Goal: Information Seeking & Learning: Learn about a topic

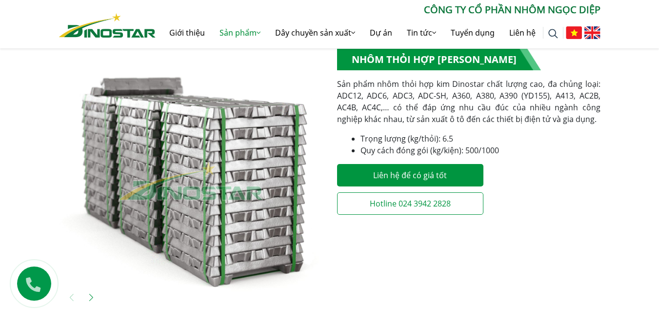
click at [459, 146] on li "Quy cách đóng gói (kg/kiện): 500/1000" at bounding box center [481, 150] width 240 height 12
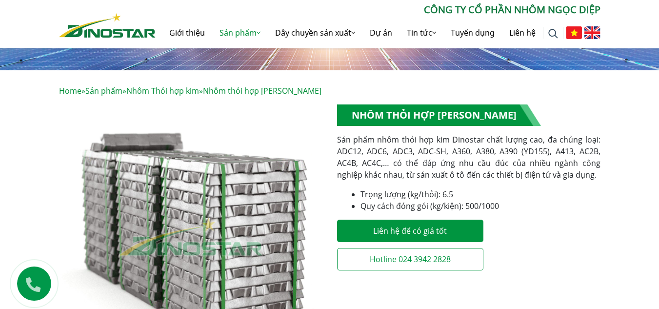
scroll to position [135, 0]
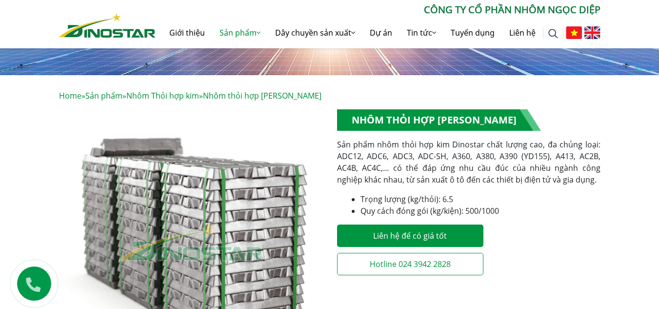
click at [484, 157] on p "Sản phẩm nhôm thỏi hợp kim Dinostar chất lượng cao, đa chủng loại: ADC12, ADC6,…" at bounding box center [469, 162] width 264 height 47
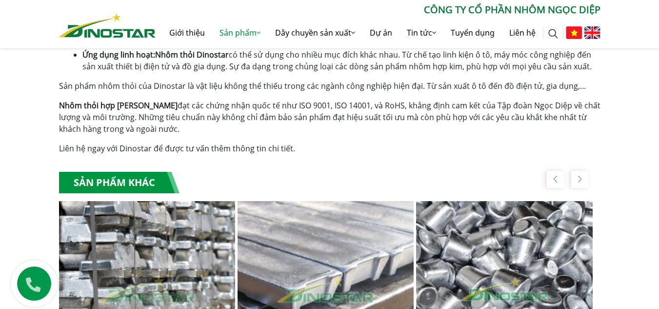
scroll to position [1132, 0]
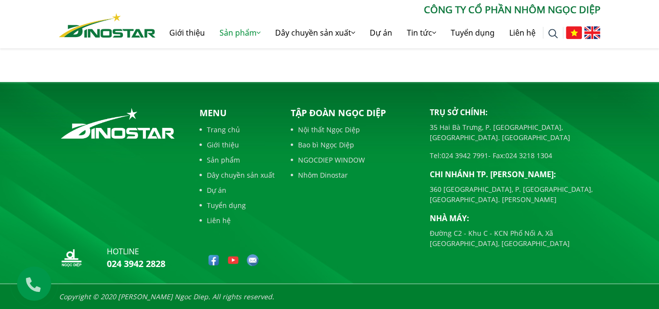
click at [352, 238] on div "Tập đoàn Ngọc Diệp Nội thất Ngọc Diệp Bao bì Ngọc Diệp NGOCDIEP WINDOW Nhôm Din…" at bounding box center [353, 190] width 139 height 168
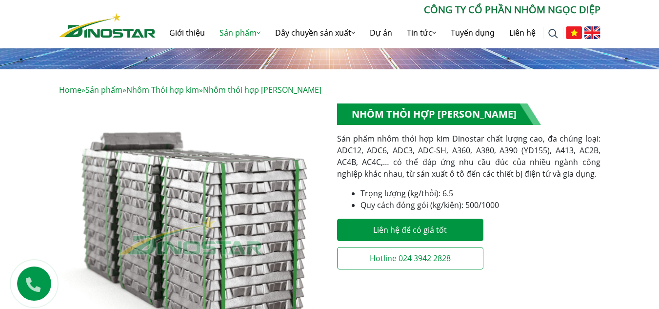
scroll to position [146, 0]
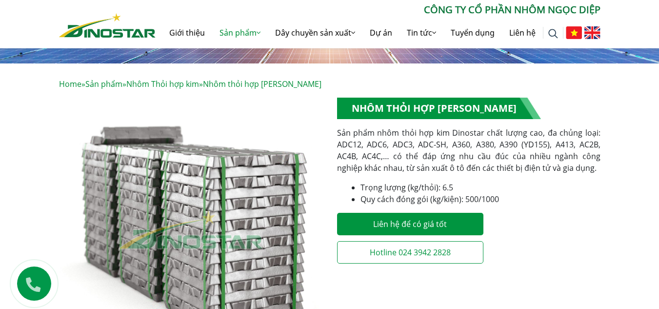
click at [444, 163] on p "Sản phẩm nhôm thỏi hợp kim Dinostar chất lượng cao, đa chủng loại: ADC12, ADC6,…" at bounding box center [469, 150] width 264 height 47
click at [493, 159] on p "Sản phẩm nhôm thỏi hợp kim Dinostar chất lượng cao, đa chủng loại: ADC12, ADC6,…" at bounding box center [469, 150] width 264 height 47
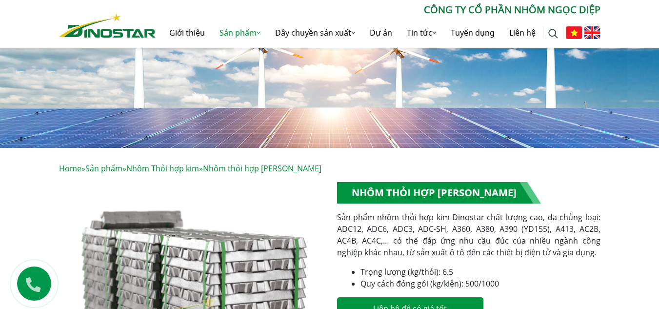
scroll to position [0, 0]
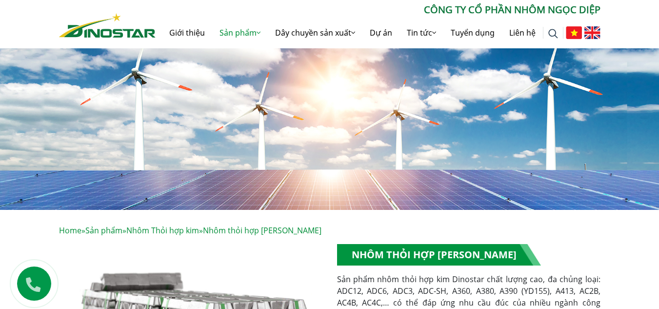
click at [531, 281] on p "Sản phẩm nhôm thỏi hợp kim Dinostar chất lượng cao, đa chủng loại: ADC12, ADC6,…" at bounding box center [469, 296] width 264 height 47
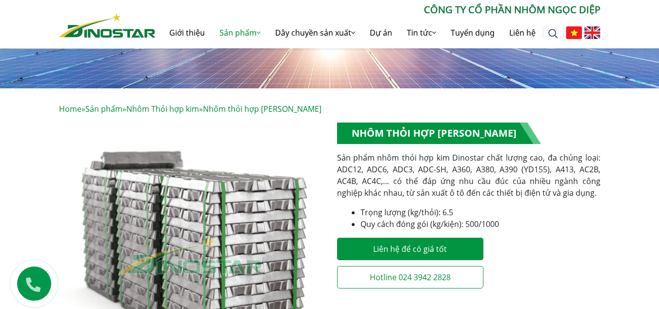
scroll to position [146, 0]
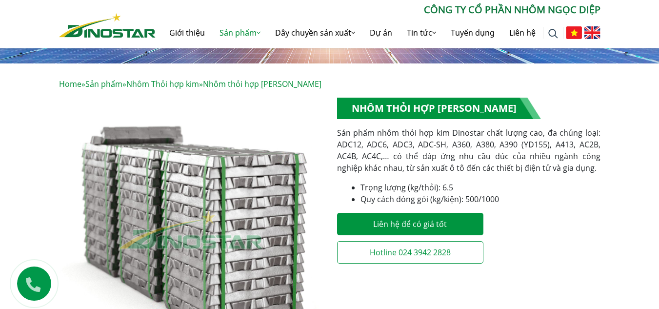
click at [490, 163] on p "Sản phẩm nhôm thỏi hợp kim Dinostar chất lượng cao, đa chủng loại: ADC12, ADC6,…" at bounding box center [469, 150] width 264 height 47
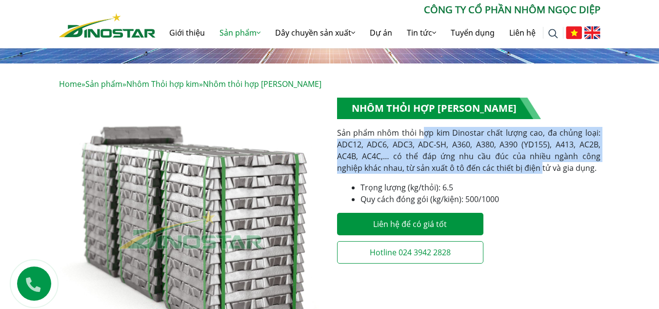
drag, startPoint x: 513, startPoint y: 168, endPoint x: 424, endPoint y: 137, distance: 94.6
click at [424, 137] on p "Sản phẩm nhôm thỏi hợp kim Dinostar chất lượng cao, đa chủng loại: ADC12, ADC6,…" at bounding box center [469, 150] width 264 height 47
click at [449, 165] on p "Sản phẩm nhôm thỏi hợp kim Dinostar chất lượng cao, đa chủng loại: ADC12, ADC6,…" at bounding box center [469, 150] width 264 height 47
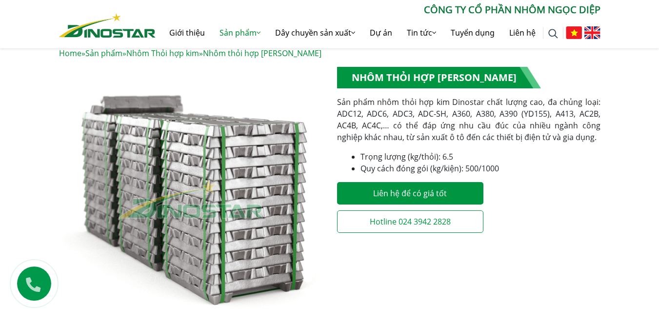
scroll to position [134, 0]
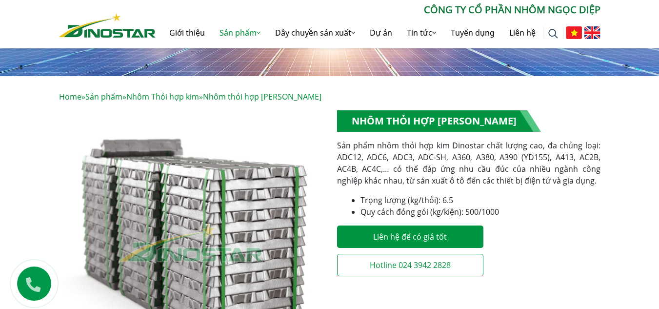
click at [441, 155] on p "Sản phẩm nhôm thỏi hợp kim Dinostar chất lượng cao, đa chủng loại: ADC12, ADC6,…" at bounding box center [469, 163] width 264 height 47
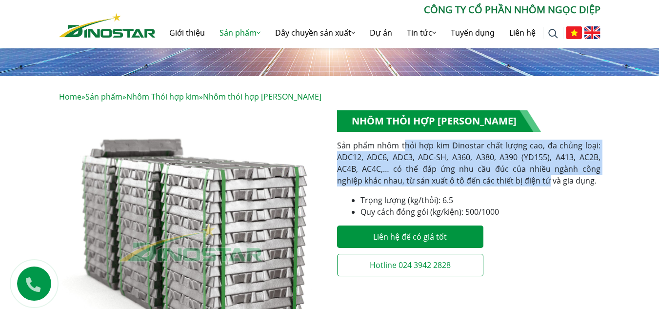
drag, startPoint x: 519, startPoint y: 181, endPoint x: 405, endPoint y: 143, distance: 119.9
click at [405, 143] on p "Sản phẩm nhôm thỏi hợp kim Dinostar chất lượng cao, đa chủng loại: ADC12, ADC6,…" at bounding box center [469, 163] width 264 height 47
click at [404, 160] on p "Sản phẩm nhôm thỏi hợp kim Dinostar chất lượng cao, đa chủng loại: ADC12, ADC6,…" at bounding box center [469, 163] width 264 height 47
drag, startPoint x: 402, startPoint y: 144, endPoint x: 517, endPoint y: 185, distance: 121.7
click at [517, 185] on p "Sản phẩm nhôm thỏi hợp kim Dinostar chất lượng cao, đa chủng loại: ADC12, ADC6,…" at bounding box center [469, 163] width 264 height 47
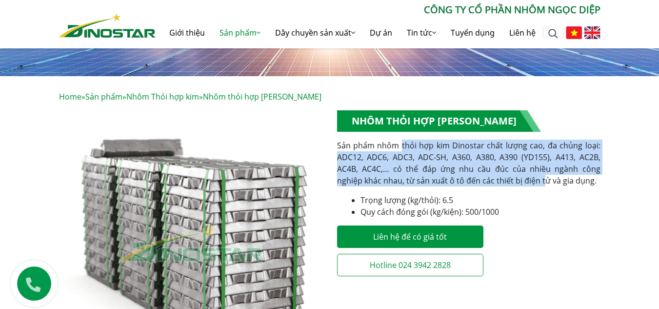
click at [476, 177] on p "Sản phẩm nhôm thỏi hợp kim Dinostar chất lượng cao, đa chủng loại: ADC12, ADC6,…" at bounding box center [469, 163] width 264 height 47
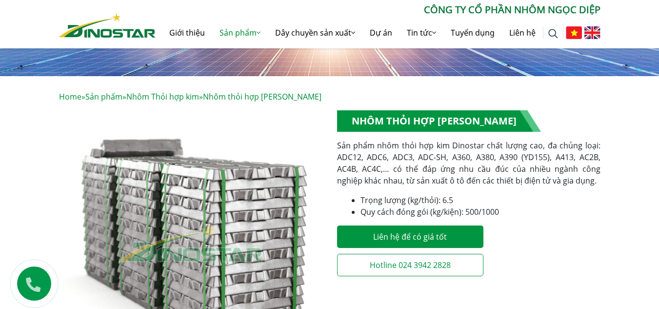
click at [499, 159] on p "Sản phẩm nhôm thỏi hợp kim Dinostar chất lượng cao, đa chủng loại: ADC12, ADC6,…" at bounding box center [469, 163] width 264 height 47
click at [515, 177] on p "Sản phẩm nhôm thỏi hợp kim Dinostar chất lượng cao, đa chủng loại: ADC12, ADC6,…" at bounding box center [469, 163] width 264 height 47
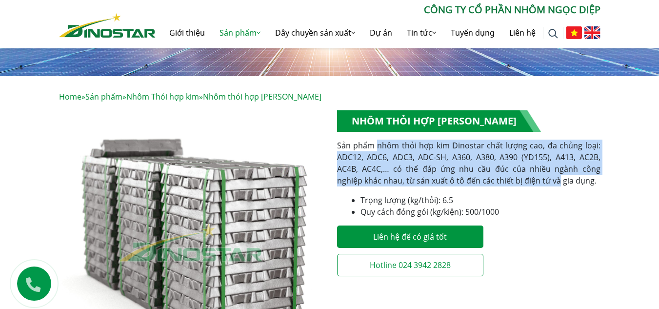
drag, startPoint x: 524, startPoint y: 181, endPoint x: 377, endPoint y: 145, distance: 151.2
click at [377, 145] on p "Sản phẩm nhôm thỏi hợp kim Dinostar chất lượng cao, đa chủng loại: ADC12, ADC6,…" at bounding box center [469, 163] width 264 height 47
click at [371, 151] on p "Sản phẩm nhôm thỏi hợp kim Dinostar chất lượng cao, đa chủng loại: ADC12, ADC6,…" at bounding box center [469, 163] width 264 height 47
drag, startPoint x: 379, startPoint y: 146, endPoint x: 521, endPoint y: 185, distance: 146.7
click at [521, 185] on p "Sản phẩm nhôm thỏi hợp kim Dinostar chất lượng cao, đa chủng loại: ADC12, ADC6,…" at bounding box center [469, 163] width 264 height 47
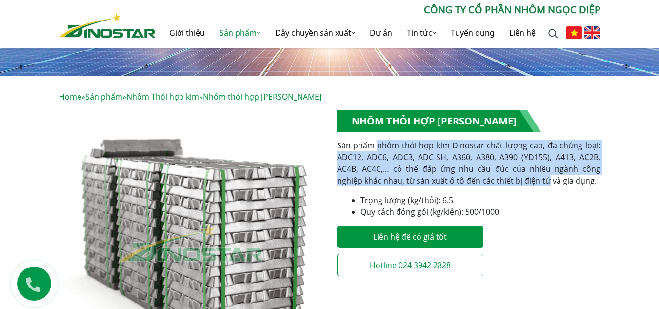
click at [466, 181] on p "Sản phẩm nhôm thỏi hợp kim Dinostar chất lượng cao, đa chủng loại: ADC12, ADC6,…" at bounding box center [469, 163] width 264 height 47
click at [505, 171] on p "Sản phẩm nhôm thỏi hợp kim Dinostar chất lượng cao, đa chủng loại: ADC12, ADC6,…" at bounding box center [469, 163] width 264 height 47
click at [543, 172] on p "Sản phẩm nhôm thỏi hợp kim Dinostar chất lượng cao, đa chủng loại: ADC12, ADC6,…" at bounding box center [469, 163] width 264 height 47
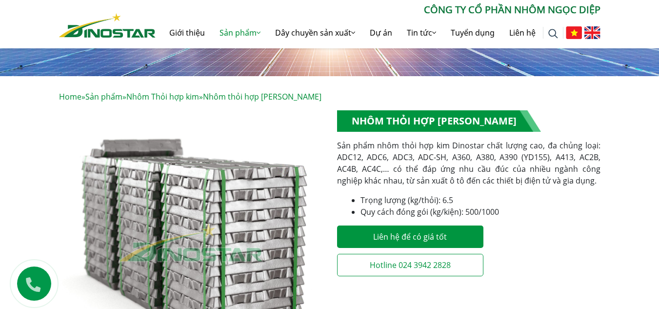
click at [531, 181] on p "Sản phẩm nhôm thỏi hợp kim Dinostar chất lượng cao, đa chủng loại: ADC12, ADC6,…" at bounding box center [469, 163] width 264 height 47
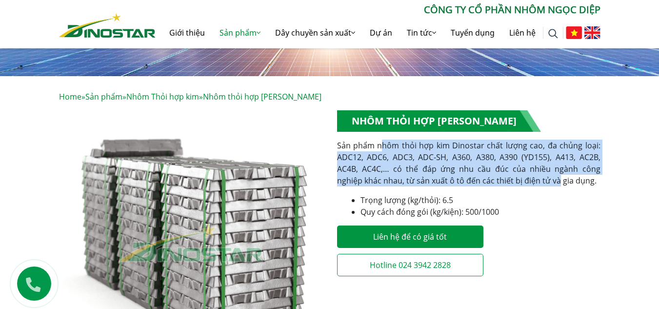
drag, startPoint x: 530, startPoint y: 181, endPoint x: 380, endPoint y: 143, distance: 154.6
click at [380, 143] on p "Sản phẩm nhôm thỏi hợp kim Dinostar chất lượng cao, đa chủng loại: ADC12, ADC6,…" at bounding box center [469, 163] width 264 height 47
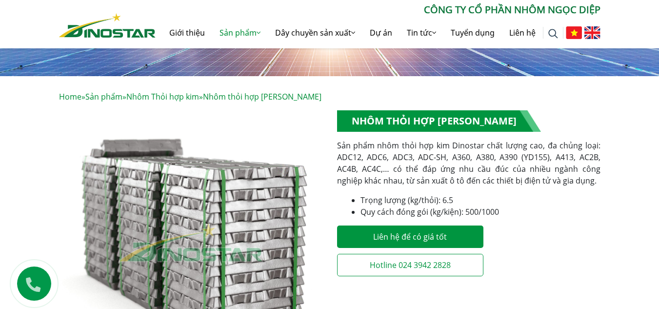
click at [369, 145] on p "Sản phẩm nhôm thỏi hợp kim Dinostar chất lượng cao, đa chủng loại: ADC12, ADC6,…" at bounding box center [469, 163] width 264 height 47
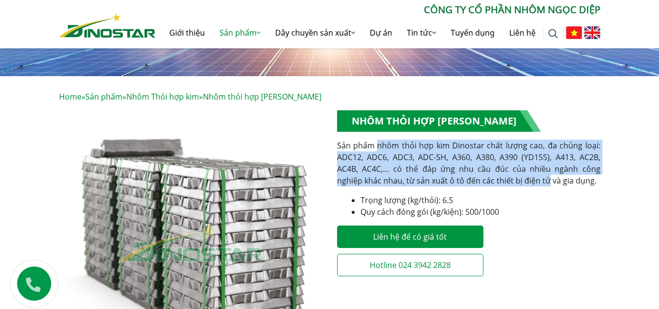
drag, startPoint x: 378, startPoint y: 147, endPoint x: 520, endPoint y: 182, distance: 146.3
click at [520, 182] on p "Sản phẩm nhôm thỏi hợp kim Dinostar chất lượng cao, đa chủng loại: ADC12, ADC6,…" at bounding box center [469, 163] width 264 height 47
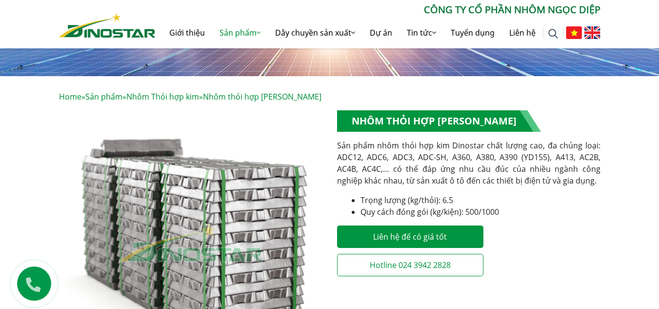
click at [484, 190] on div "**********" at bounding box center [469, 196] width 264 height 172
click at [512, 184] on p "Sản phẩm nhôm thỏi hợp kim Dinostar chất lượng cao, đa chủng loại: ADC12, ADC6,…" at bounding box center [469, 163] width 264 height 47
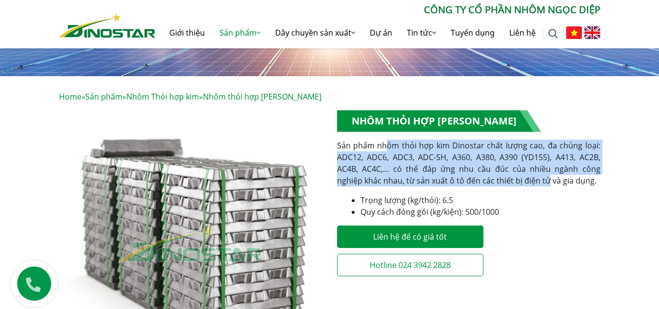
drag, startPoint x: 522, startPoint y: 180, endPoint x: 386, endPoint y: 146, distance: 140.2
click at [386, 146] on p "Sản phẩm nhôm thỏi hợp kim Dinostar chất lượng cao, đa chủng loại: ADC12, ADC6,…" at bounding box center [469, 163] width 264 height 47
click at [486, 174] on p "Sản phẩm nhôm thỏi hợp kim Dinostar chất lượng cao, đa chủng loại: ADC12, ADC6,…" at bounding box center [469, 163] width 264 height 47
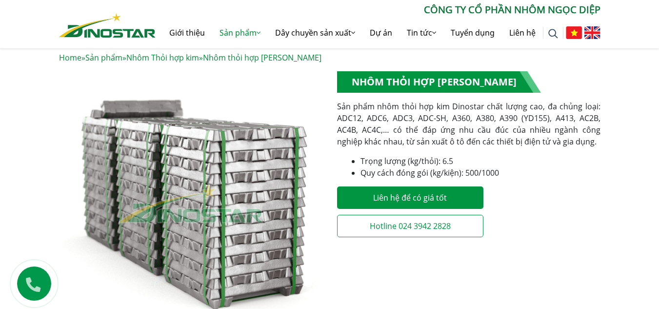
scroll to position [231, 0]
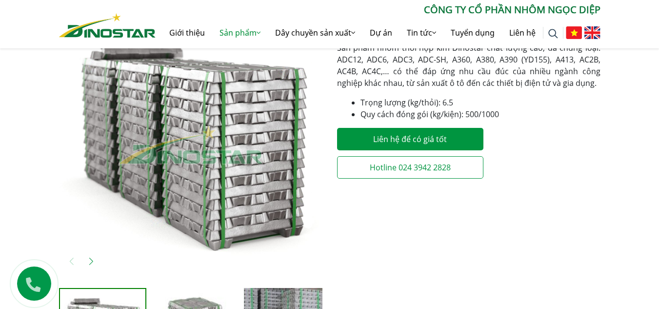
click at [522, 81] on p "Sản phẩm nhôm thỏi hợp kim Dinostar chất lượng cao, đa chủng loại: ADC12, ADC6,…" at bounding box center [469, 65] width 264 height 47
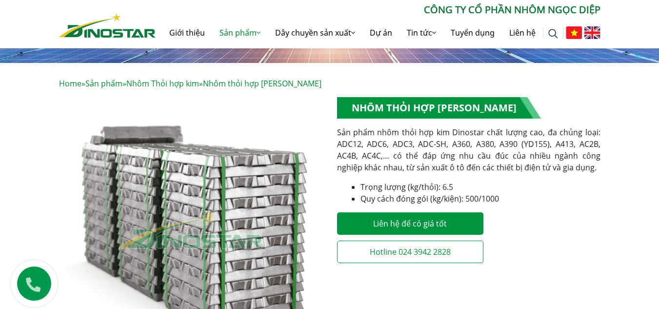
scroll to position [85, 0]
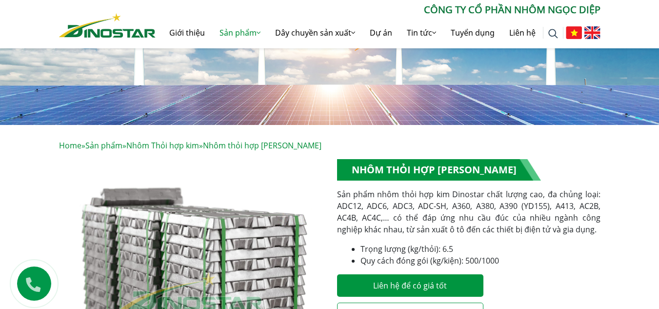
click at [511, 216] on p "Sản phẩm nhôm thỏi hợp kim Dinostar chất lượng cao, đa chủng loại: ADC12, ADC6,…" at bounding box center [469, 211] width 264 height 47
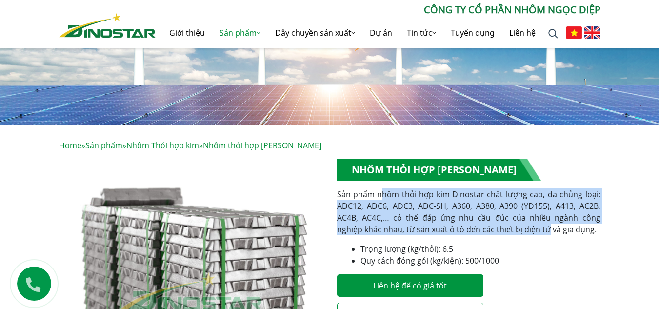
drag, startPoint x: 521, startPoint y: 231, endPoint x: 386, endPoint y: 196, distance: 140.2
click at [385, 196] on p "Sản phẩm nhôm thỏi hợp kim Dinostar chất lượng cao, đa chủng loại: ADC12, ADC6,…" at bounding box center [469, 211] width 264 height 47
click at [464, 212] on p "Sản phẩm nhôm thỏi hợp kim Dinostar chất lượng cao, đa chủng loại: ADC12, ADC6,…" at bounding box center [469, 211] width 264 height 47
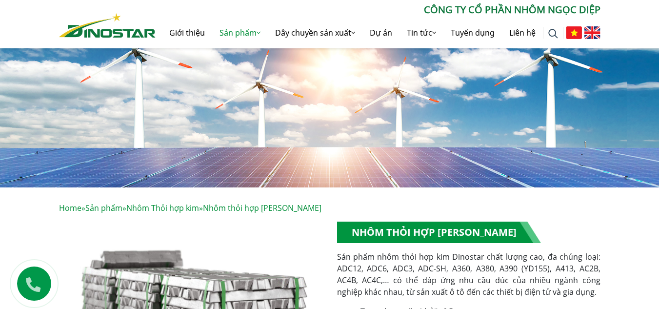
scroll to position [169, 0]
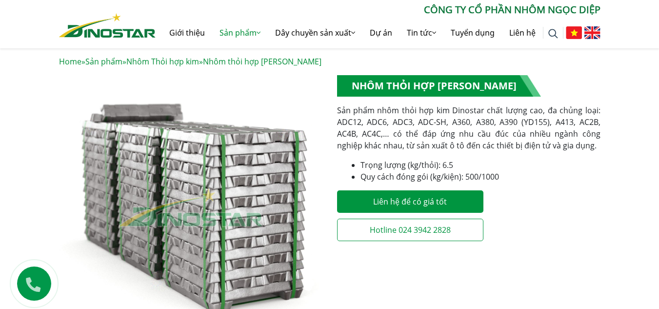
click at [523, 130] on p "Sản phẩm nhôm thỏi hợp kim Dinostar chất lượng cao, đa chủng loại: ADC12, ADC6,…" at bounding box center [469, 127] width 264 height 47
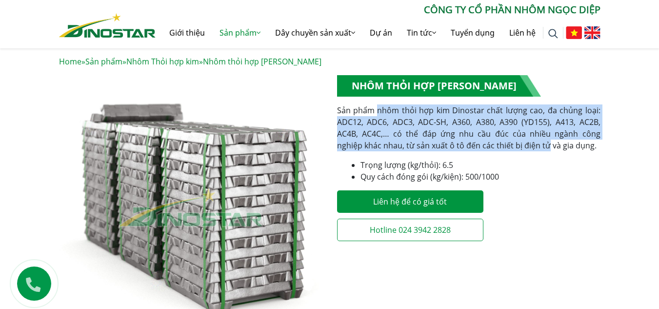
drag, startPoint x: 520, startPoint y: 147, endPoint x: 379, endPoint y: 114, distance: 145.3
click at [379, 114] on p "Sản phẩm nhôm thỏi hợp kim Dinostar chất lượng cao, đa chủng loại: ADC12, ADC6,…" at bounding box center [469, 127] width 264 height 47
click at [429, 126] on p "Sản phẩm nhôm thỏi hợp kim Dinostar chất lượng cao, đa chủng loại: ADC12, ADC6,…" at bounding box center [469, 127] width 264 height 47
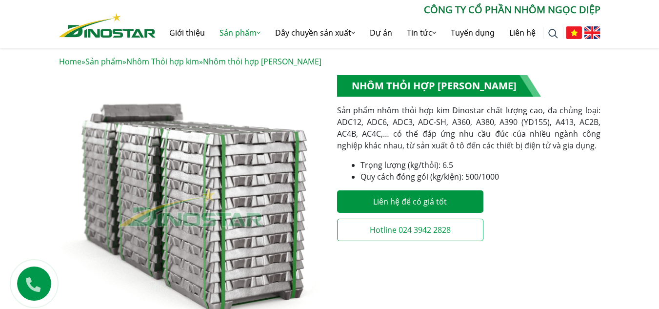
drag, startPoint x: 397, startPoint y: 127, endPoint x: 389, endPoint y: 124, distance: 8.8
click at [396, 127] on p "Sản phẩm nhôm thỏi hợp kim Dinostar chất lượng cao, đa chủng loại: ADC12, ADC6,…" at bounding box center [469, 127] width 264 height 47
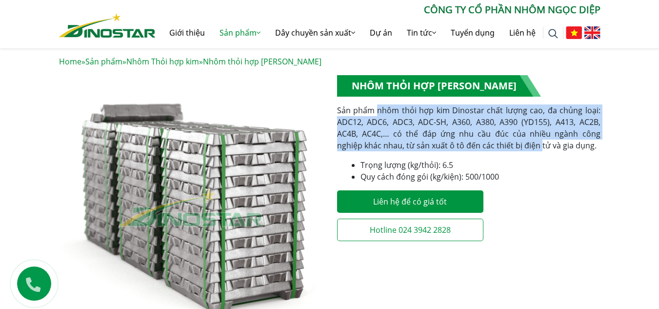
drag, startPoint x: 379, startPoint y: 109, endPoint x: 514, endPoint y: 143, distance: 138.9
click at [514, 143] on p "Sản phẩm nhôm thỏi hợp kim Dinostar chất lượng cao, đa chủng loại: ADC12, ADC6,…" at bounding box center [469, 127] width 264 height 47
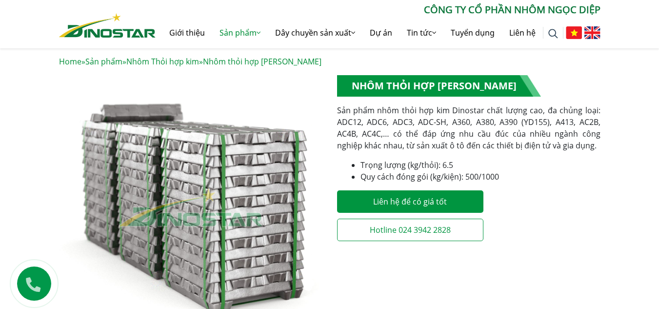
click at [514, 153] on div "**********" at bounding box center [469, 161] width 264 height 172
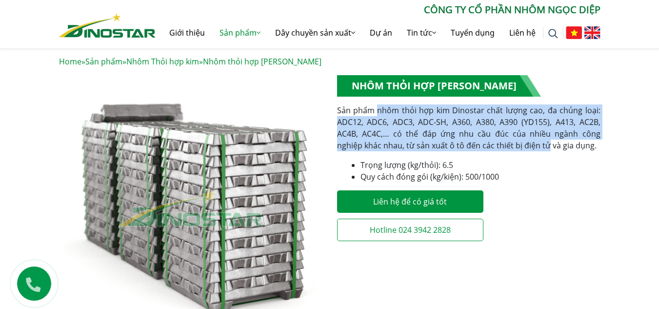
drag, startPoint x: 521, startPoint y: 144, endPoint x: 379, endPoint y: 112, distance: 145.4
click at [379, 112] on p "Sản phẩm nhôm thỏi hợp kim Dinostar chất lượng cao, đa chủng loại: ADC12, ADC6,…" at bounding box center [469, 127] width 264 height 47
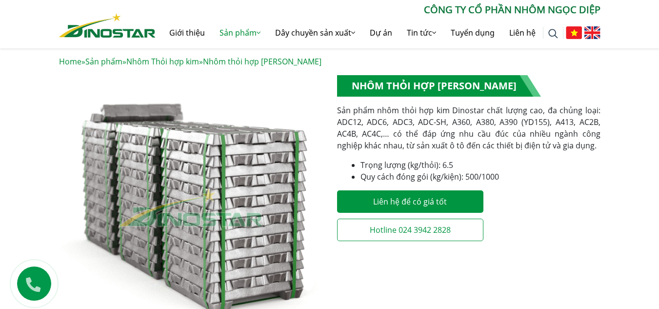
click at [370, 112] on p "Sản phẩm nhôm thỏi hợp kim Dinostar chất lượng cao, đa chủng loại: ADC12, ADC6,…" at bounding box center [469, 127] width 264 height 47
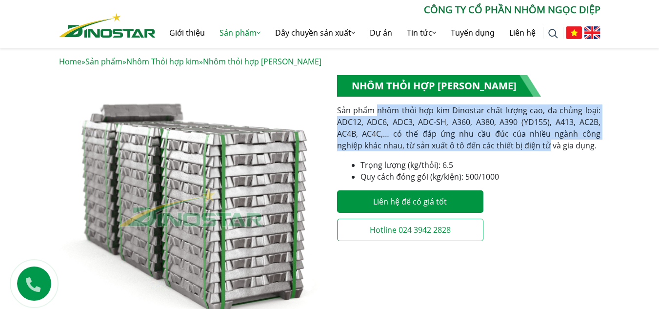
drag, startPoint x: 379, startPoint y: 109, endPoint x: 520, endPoint y: 148, distance: 146.9
click at [520, 148] on p "Sản phẩm nhôm thỏi hợp kim Dinostar chất lượng cao, đa chủng loại: ADC12, ADC6,…" at bounding box center [469, 127] width 264 height 47
click at [493, 145] on p "Sản phẩm nhôm thỏi hợp kim Dinostar chất lượng cao, đa chủng loại: ADC12, ADC6,…" at bounding box center [469, 127] width 264 height 47
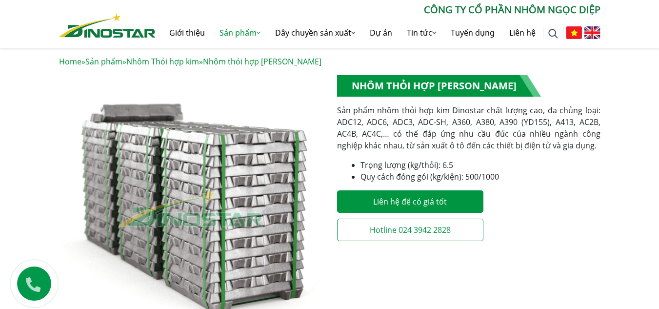
click at [508, 152] on div "**********" at bounding box center [469, 161] width 264 height 172
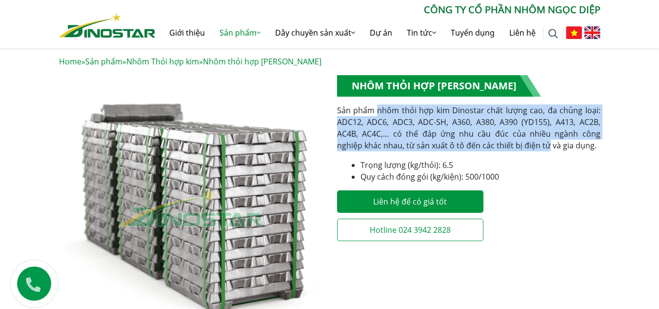
drag, startPoint x: 520, startPoint y: 144, endPoint x: 380, endPoint y: 107, distance: 145.5
click at [380, 107] on p "Sản phẩm nhôm thỏi hợp kim Dinostar chất lượng cao, đa chủng loại: ADC12, ADC6,…" at bounding box center [469, 127] width 264 height 47
click at [449, 129] on p "Sản phẩm nhôm thỏi hợp kim Dinostar chất lượng cao, đa chủng loại: ADC12, ADC6,…" at bounding box center [469, 127] width 264 height 47
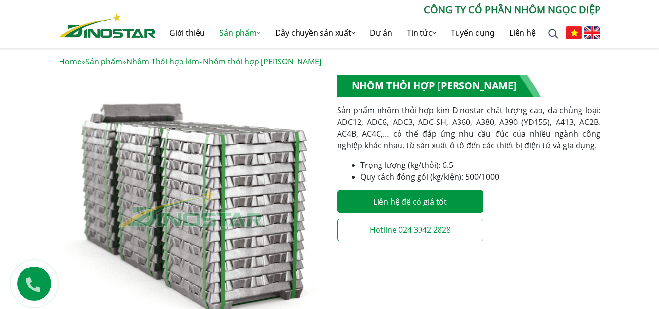
click at [495, 137] on p "Sản phẩm nhôm thỏi hợp kim Dinostar chất lượng cao, đa chủng loại: ADC12, ADC6,…" at bounding box center [469, 127] width 264 height 47
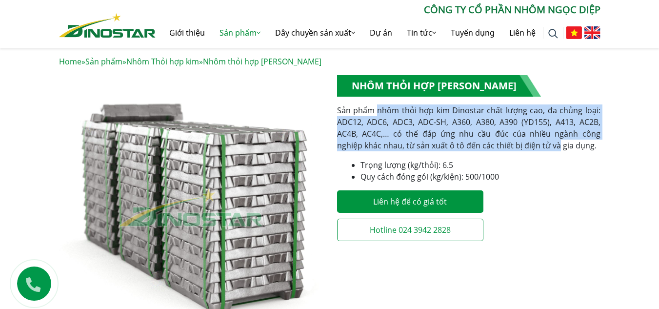
drag, startPoint x: 529, startPoint y: 146, endPoint x: 378, endPoint y: 112, distance: 154.1
click at [378, 112] on p "Sản phẩm nhôm thỏi hợp kim Dinostar chất lượng cao, đa chủng loại: ADC12, ADC6,…" at bounding box center [469, 127] width 264 height 47
click at [430, 127] on p "Sản phẩm nhôm thỏi hợp kim Dinostar chất lượng cao, đa chủng loại: ADC12, ADC6,…" at bounding box center [469, 127] width 264 height 47
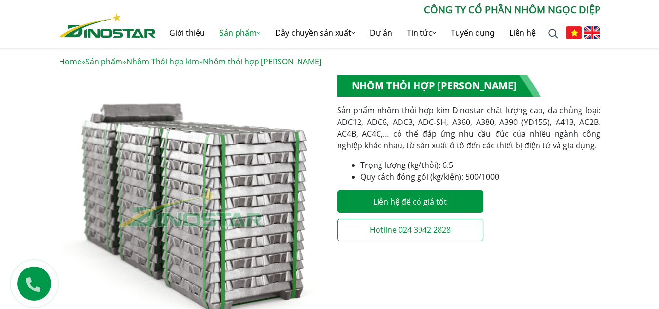
click at [527, 144] on p "Sản phẩm nhôm thỏi hợp kim Dinostar chất lượng cao, đa chủng loại: ADC12, ADC6,…" at bounding box center [469, 127] width 264 height 47
click at [530, 153] on div "**********" at bounding box center [469, 161] width 264 height 172
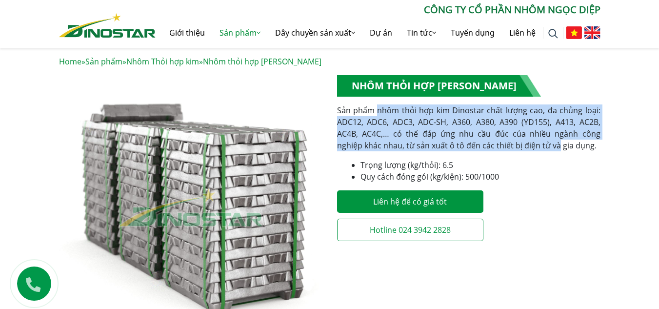
drag, startPoint x: 531, startPoint y: 146, endPoint x: 373, endPoint y: 111, distance: 161.5
click at [379, 109] on p "Sản phẩm nhôm thỏi hợp kim Dinostar chất lượng cao, đa chủng loại: ADC12, ADC6,…" at bounding box center [469, 127] width 264 height 47
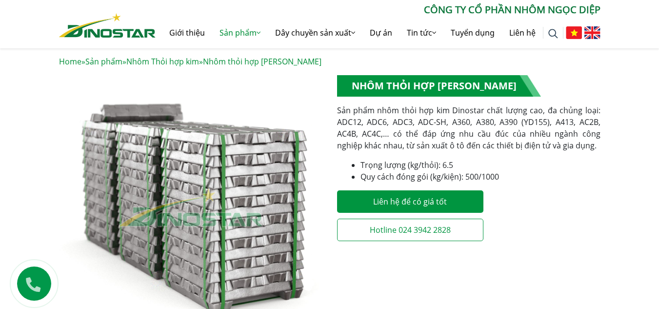
click at [372, 111] on p "Sản phẩm nhôm thỏi hợp kim Dinostar chất lượng cao, đa chủng loại: ADC12, ADC6,…" at bounding box center [469, 127] width 264 height 47
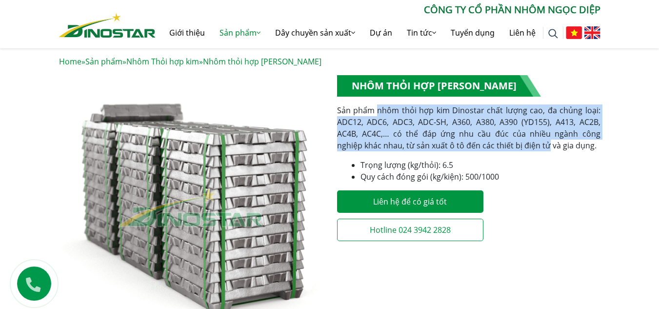
drag, startPoint x: 379, startPoint y: 110, endPoint x: 520, endPoint y: 146, distance: 145.6
click at [520, 146] on p "Sản phẩm nhôm thỏi hợp kim Dinostar chất lượng cao, đa chủng loại: ADC12, ADC6,…" at bounding box center [469, 127] width 264 height 47
click at [478, 144] on p "Sản phẩm nhôm thỏi hợp kim Dinostar chất lượng cao, đa chủng loại: ADC12, ADC6,…" at bounding box center [469, 127] width 264 height 47
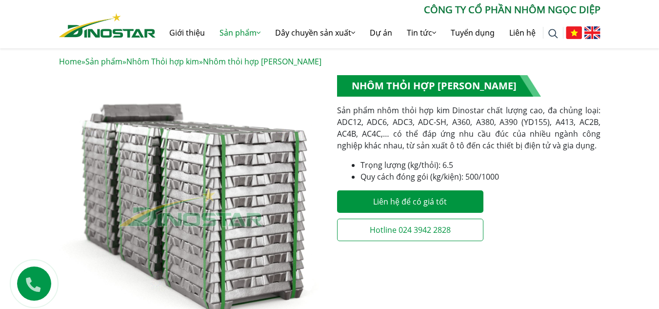
click at [517, 140] on p "Sản phẩm nhôm thỏi hợp kim Dinostar chất lượng cao, đa chủng loại: ADC12, ADC6,…" at bounding box center [469, 127] width 264 height 47
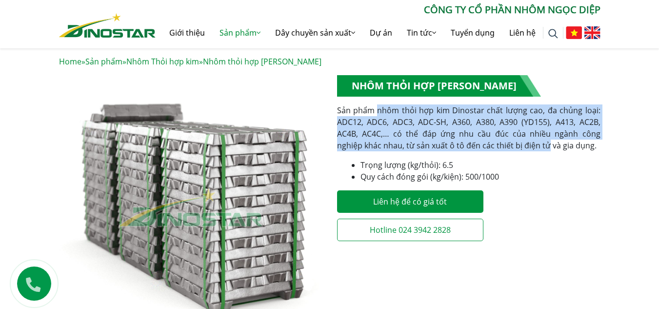
drag, startPoint x: 522, startPoint y: 147, endPoint x: 379, endPoint y: 112, distance: 146.8
click at [379, 112] on p "Sản phẩm nhôm thỏi hợp kim Dinostar chất lượng cao, đa chủng loại: ADC12, ADC6,…" at bounding box center [469, 127] width 264 height 47
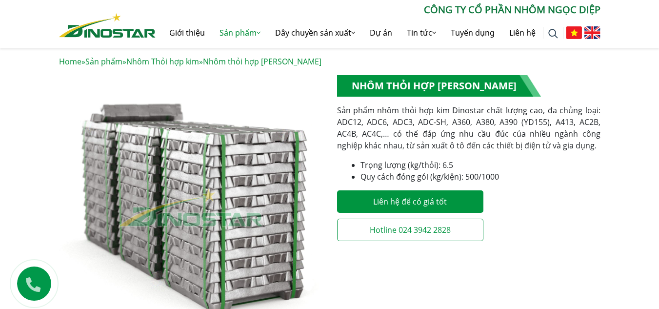
click at [365, 111] on p "Sản phẩm nhôm thỏi hợp kim Dinostar chất lượng cao, đa chủng loại: ADC12, ADC6,…" at bounding box center [469, 127] width 264 height 47
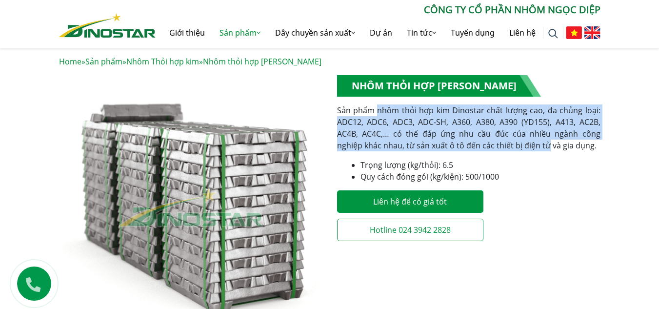
drag, startPoint x: 379, startPoint y: 110, endPoint x: 521, endPoint y: 149, distance: 147.3
click at [521, 149] on p "Sản phẩm nhôm thỏi hợp kim Dinostar chất lượng cao, đa chủng loại: ADC12, ADC6,…" at bounding box center [469, 127] width 264 height 47
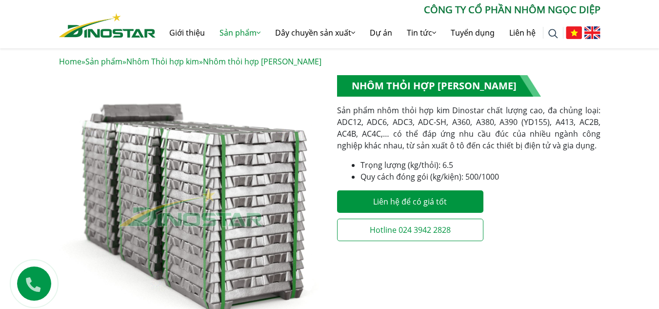
click at [534, 147] on p "Sản phẩm nhôm thỏi hợp kim Dinostar chất lượng cao, đa chủng loại: ADC12, ADC6,…" at bounding box center [469, 127] width 264 height 47
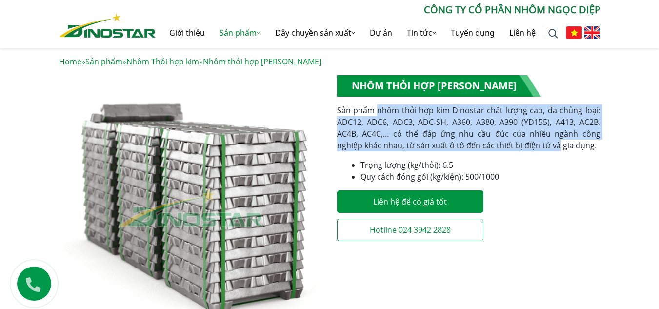
drag, startPoint x: 531, startPoint y: 145, endPoint x: 379, endPoint y: 110, distance: 155.7
click at [379, 110] on p "Sản phẩm nhôm thỏi hợp kim Dinostar chất lượng cao, đa chủng loại: ADC12, ADC6,…" at bounding box center [469, 127] width 264 height 47
click at [437, 126] on p "Sản phẩm nhôm thỏi hợp kim Dinostar chất lượng cao, đa chủng loại: ADC12, ADC6,…" at bounding box center [469, 127] width 264 height 47
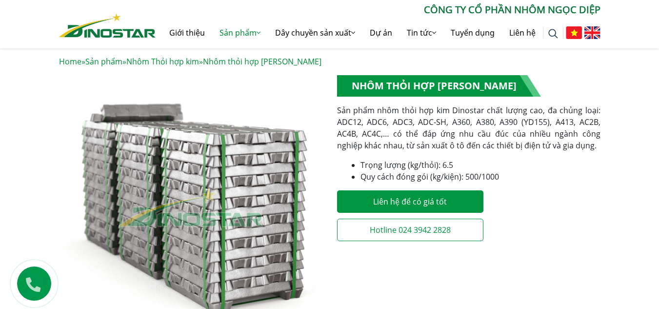
scroll to position [193, 0]
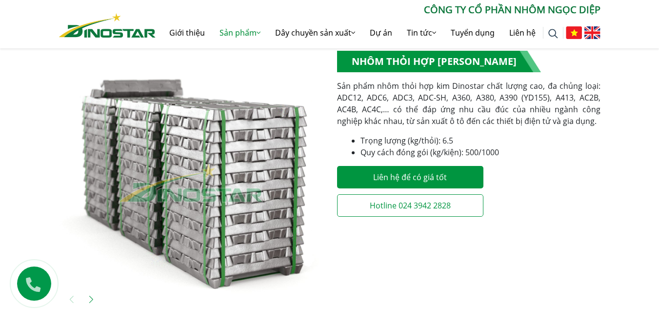
click at [498, 116] on p "Sản phẩm nhôm thỏi hợp kim Dinostar chất lượng cao, đa chủng loại: ADC12, ADC6,…" at bounding box center [469, 103] width 264 height 47
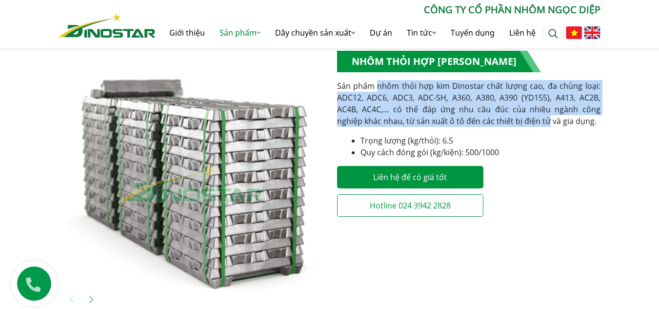
drag, startPoint x: 519, startPoint y: 121, endPoint x: 377, endPoint y: 85, distance: 146.5
click at [377, 85] on p "Sản phẩm nhôm thỏi hợp kim Dinostar chất lượng cao, đa chủng loại: ADC12, ADC6,…" at bounding box center [469, 103] width 264 height 47
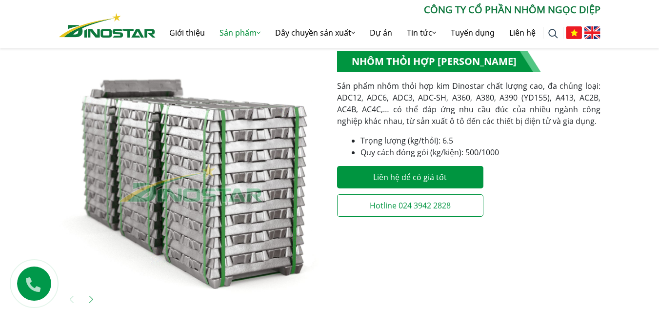
click at [366, 87] on p "Sản phẩm nhôm thỏi hợp kim Dinostar chất lượng cao, đa chủng loại: ADC12, ADC6,…" at bounding box center [469, 103] width 264 height 47
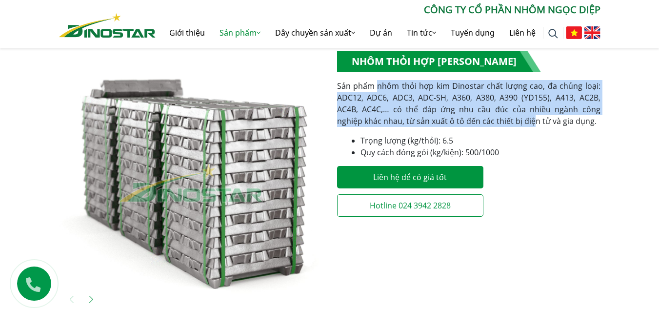
drag, startPoint x: 378, startPoint y: 84, endPoint x: 508, endPoint y: 122, distance: 135.0
click at [508, 122] on p "Sản phẩm nhôm thỏi hợp kim Dinostar chất lượng cao, đa chủng loại: ADC12, ADC6,…" at bounding box center [469, 103] width 264 height 47
click at [521, 107] on p "Sản phẩm nhôm thỏi hợp kim Dinostar chất lượng cao, đa chủng loại: ADC12, ADC6,…" at bounding box center [469, 103] width 264 height 47
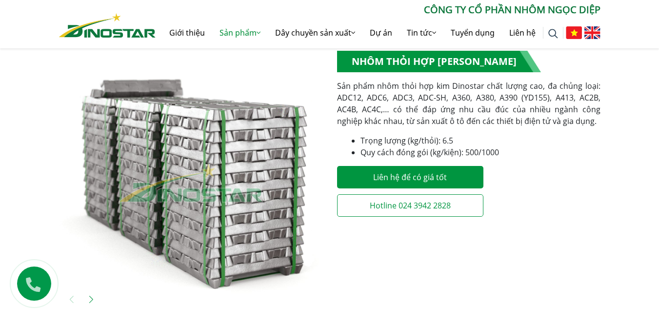
click at [429, 109] on p "Sản phẩm nhôm thỏi hợp kim Dinostar chất lượng cao, đa chủng loại: ADC12, ADC6,…" at bounding box center [469, 103] width 264 height 47
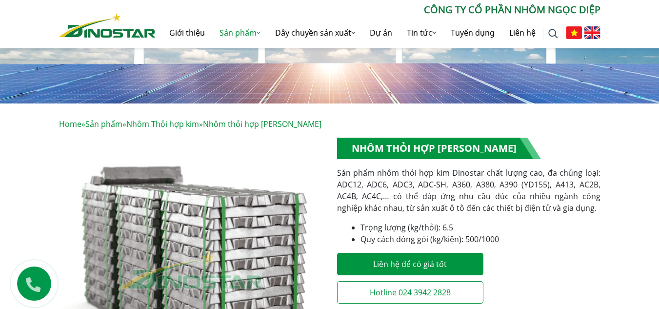
scroll to position [125, 0]
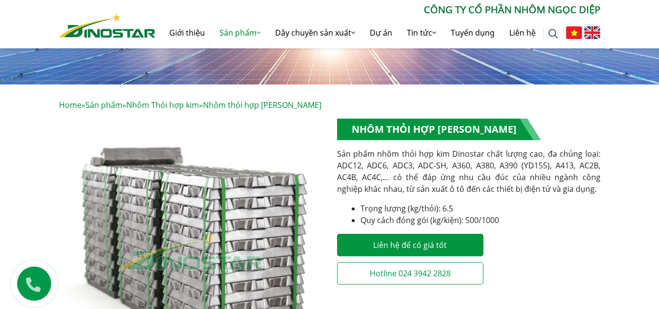
click at [459, 184] on p "Sản phẩm nhôm thỏi hợp kim Dinostar chất lượng cao, đa chủng loại: ADC12, ADC6,…" at bounding box center [469, 171] width 264 height 47
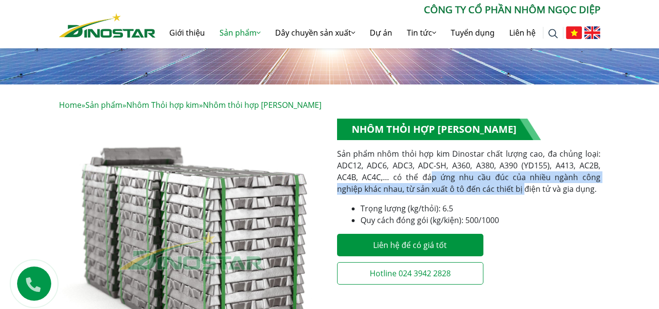
drag, startPoint x: 494, startPoint y: 189, endPoint x: 424, endPoint y: 175, distance: 72.3
click at [424, 175] on p "Sản phẩm nhôm thỏi hợp kim Dinostar chất lượng cao, đa chủng loại: ADC12, ADC6,…" at bounding box center [469, 171] width 264 height 47
click at [424, 181] on p "Sản phẩm nhôm thỏi hợp kim Dinostar chất lượng cao, đa chủng loại: ADC12, ADC6,…" at bounding box center [469, 171] width 264 height 47
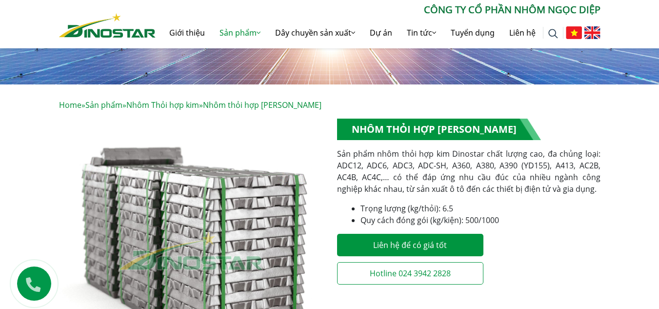
click at [451, 186] on p "Sản phẩm nhôm thỏi hợp kim Dinostar chất lượng cao, đa chủng loại: ADC12, ADC6,…" at bounding box center [469, 171] width 264 height 47
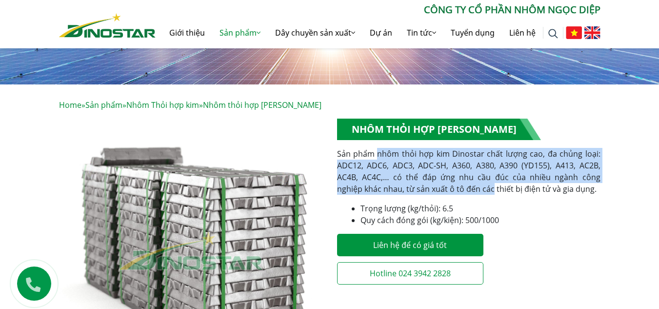
drag, startPoint x: 465, startPoint y: 188, endPoint x: 377, endPoint y: 154, distance: 94.5
click at [377, 154] on p "Sản phẩm nhôm thỏi hợp kim Dinostar chất lượng cao, đa chủng loại: ADC12, ADC6,…" at bounding box center [469, 171] width 264 height 47
click at [404, 168] on p "Sản phẩm nhôm thỏi hợp kim Dinostar chất lượng cao, đa chủng loại: ADC12, ADC6,…" at bounding box center [469, 171] width 264 height 47
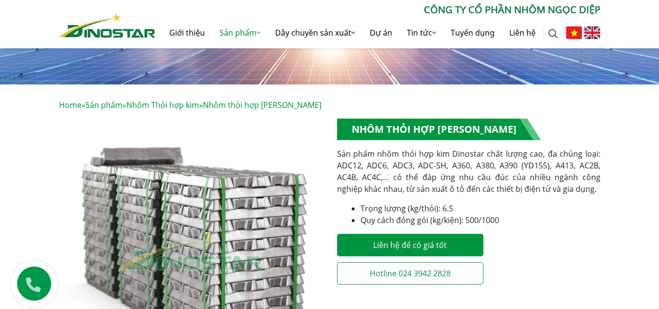
click at [490, 191] on p "Sản phẩm nhôm thỏi hợp kim Dinostar chất lượng cao, đa chủng loại: ADC12, ADC6,…" at bounding box center [469, 171] width 264 height 47
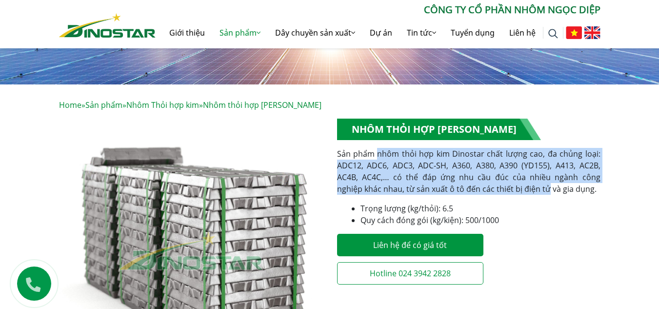
drag, startPoint x: 520, startPoint y: 187, endPoint x: 376, endPoint y: 157, distance: 147.1
click at [376, 157] on p "Sản phẩm nhôm thỏi hợp kim Dinostar chất lượng cao, đa chủng loại: ADC12, ADC6,…" at bounding box center [469, 171] width 264 height 47
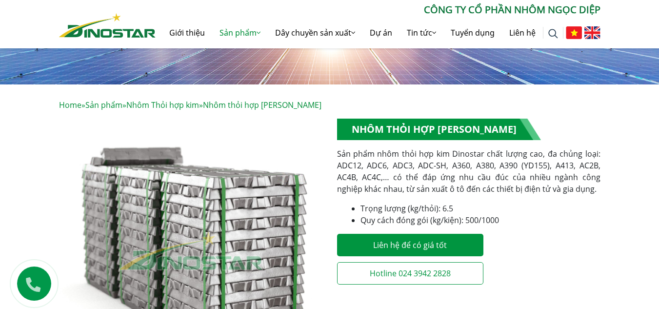
click at [357, 150] on p "Sản phẩm nhôm thỏi hợp kim Dinostar chất lượng cao, đa chủng loại: ADC12, ADC6,…" at bounding box center [469, 171] width 264 height 47
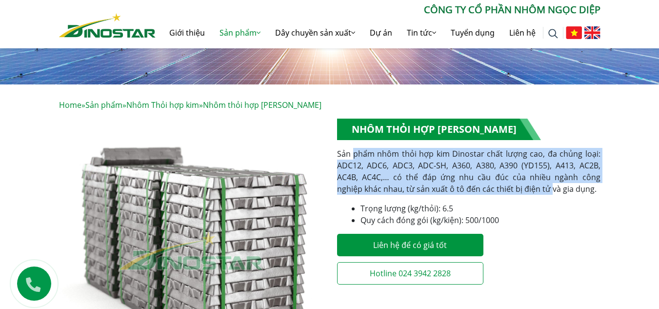
drag, startPoint x: 354, startPoint y: 153, endPoint x: 524, endPoint y: 190, distance: 173.9
click at [524, 190] on p "Sản phẩm nhôm thỏi hợp kim Dinostar chất lượng cao, đa chủng loại: ADC12, ADC6,…" at bounding box center [469, 171] width 264 height 47
click at [533, 201] on div "**********" at bounding box center [469, 205] width 264 height 172
drag, startPoint x: 532, startPoint y: 190, endPoint x: 350, endPoint y: 156, distance: 185.7
click at [350, 156] on p "Sản phẩm nhôm thỏi hợp kim Dinostar chất lượng cao, đa chủng loại: ADC12, ADC6,…" at bounding box center [469, 171] width 264 height 47
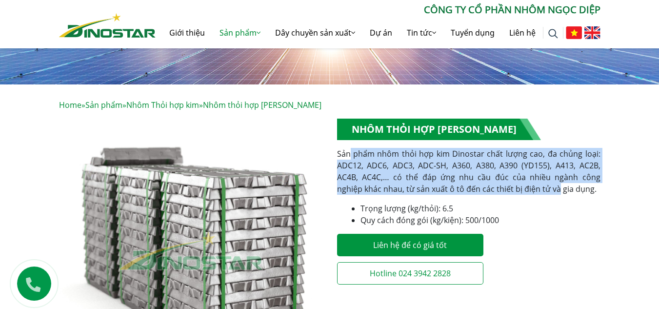
click at [380, 164] on p "Sản phẩm nhôm thỏi hợp kim Dinostar chất lượng cao, đa chủng loại: ADC12, ADC6,…" at bounding box center [469, 171] width 264 height 47
drag, startPoint x: 355, startPoint y: 154, endPoint x: 524, endPoint y: 192, distance: 173.0
click at [524, 192] on p "Sản phẩm nhôm thỏi hợp kim Dinostar chất lượng cao, đa chủng loại: ADC12, ADC6,…" at bounding box center [469, 171] width 264 height 47
click at [503, 175] on p "Sản phẩm nhôm thỏi hợp kim Dinostar chất lượng cao, đa chủng loại: ADC12, ADC6,…" at bounding box center [469, 171] width 264 height 47
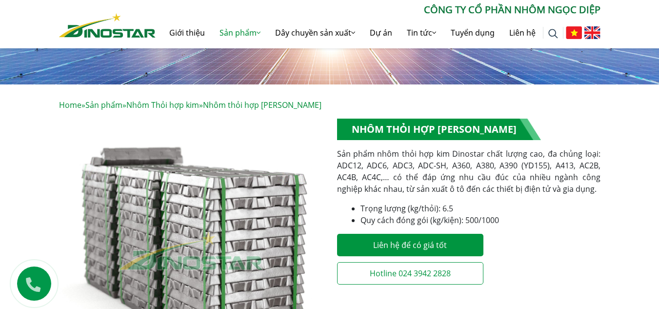
click at [514, 184] on p "Sản phẩm nhôm thỏi hợp kim Dinostar chất lượng cao, đa chủng loại: ADC12, ADC6,…" at bounding box center [469, 171] width 264 height 47
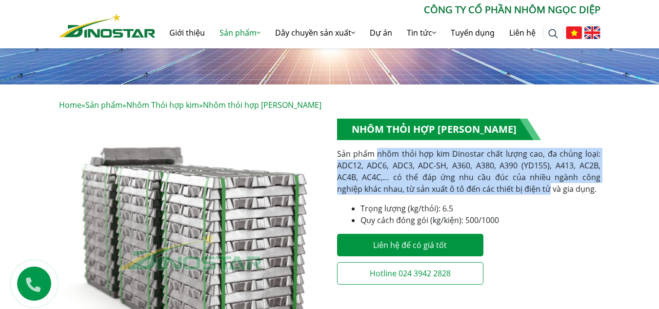
drag, startPoint x: 521, startPoint y: 189, endPoint x: 378, endPoint y: 157, distance: 147.1
click at [378, 157] on p "Sản phẩm nhôm thỏi hợp kim Dinostar chất lượng cao, đa chủng loại: ADC12, ADC6,…" at bounding box center [469, 171] width 264 height 47
click at [456, 165] on p "Sản phẩm nhôm thỏi hợp kim Dinostar chất lượng cao, đa chủng loại: ADC12, ADC6,…" at bounding box center [469, 171] width 264 height 47
click at [427, 170] on p "Sản phẩm nhôm thỏi hợp kim Dinostar chất lượng cao, đa chủng loại: ADC12, ADC6,…" at bounding box center [469, 171] width 264 height 47
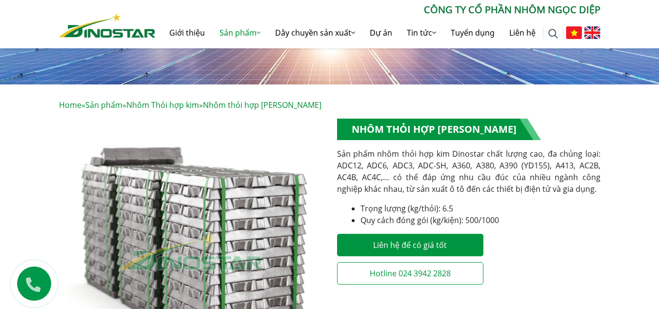
click at [406, 168] on p "Sản phẩm nhôm thỏi hợp kim Dinostar chất lượng cao, đa chủng loại: ADC12, ADC6,…" at bounding box center [469, 171] width 264 height 47
drag, startPoint x: 489, startPoint y: 153, endPoint x: 456, endPoint y: 153, distance: 32.7
click at [456, 153] on p "Sản phẩm nhôm thỏi hợp kim Dinostar chất lượng cao, đa chủng loại: ADC12, ADC6,…" at bounding box center [469, 171] width 264 height 47
copy p "Dinostar"
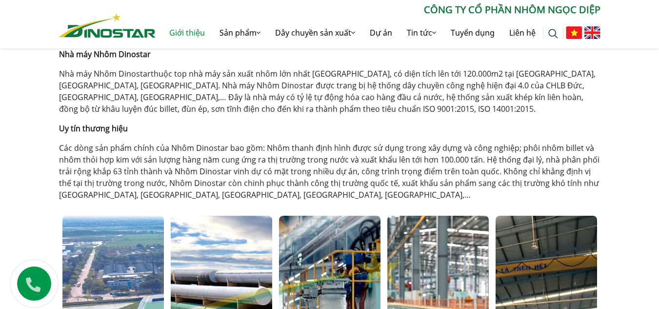
scroll to position [324, 0]
